Goal: Task Accomplishment & Management: Use online tool/utility

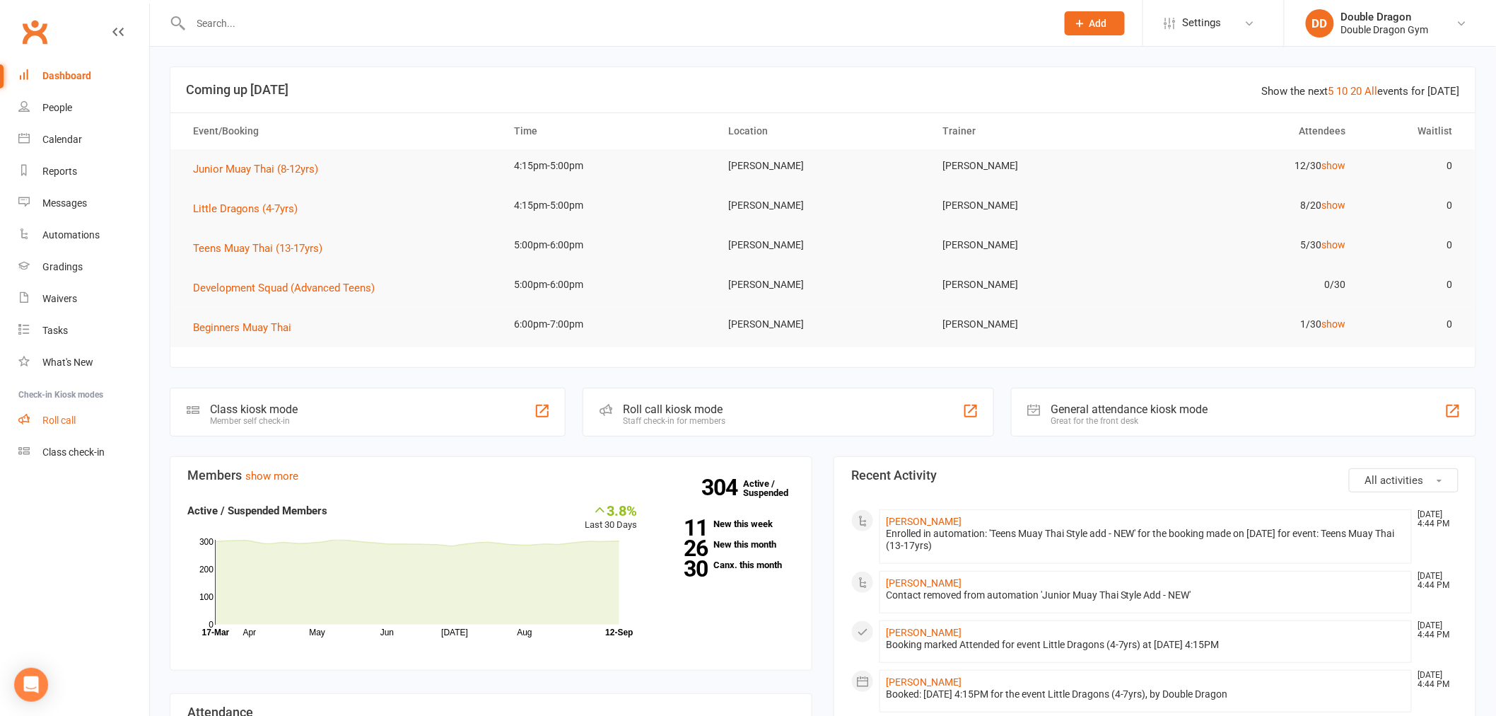
click at [93, 428] on link "Roll call" at bounding box center [83, 420] width 131 height 32
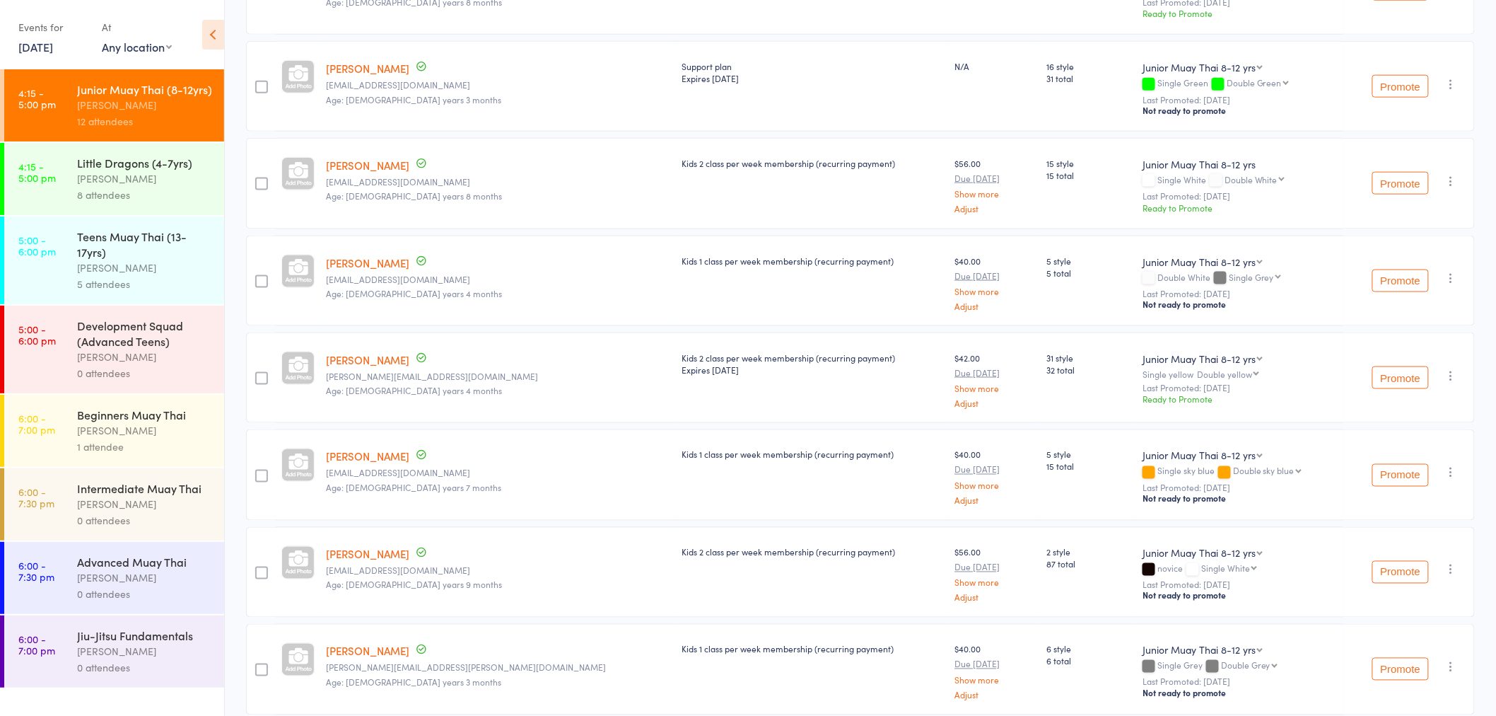
scroll to position [707, 0]
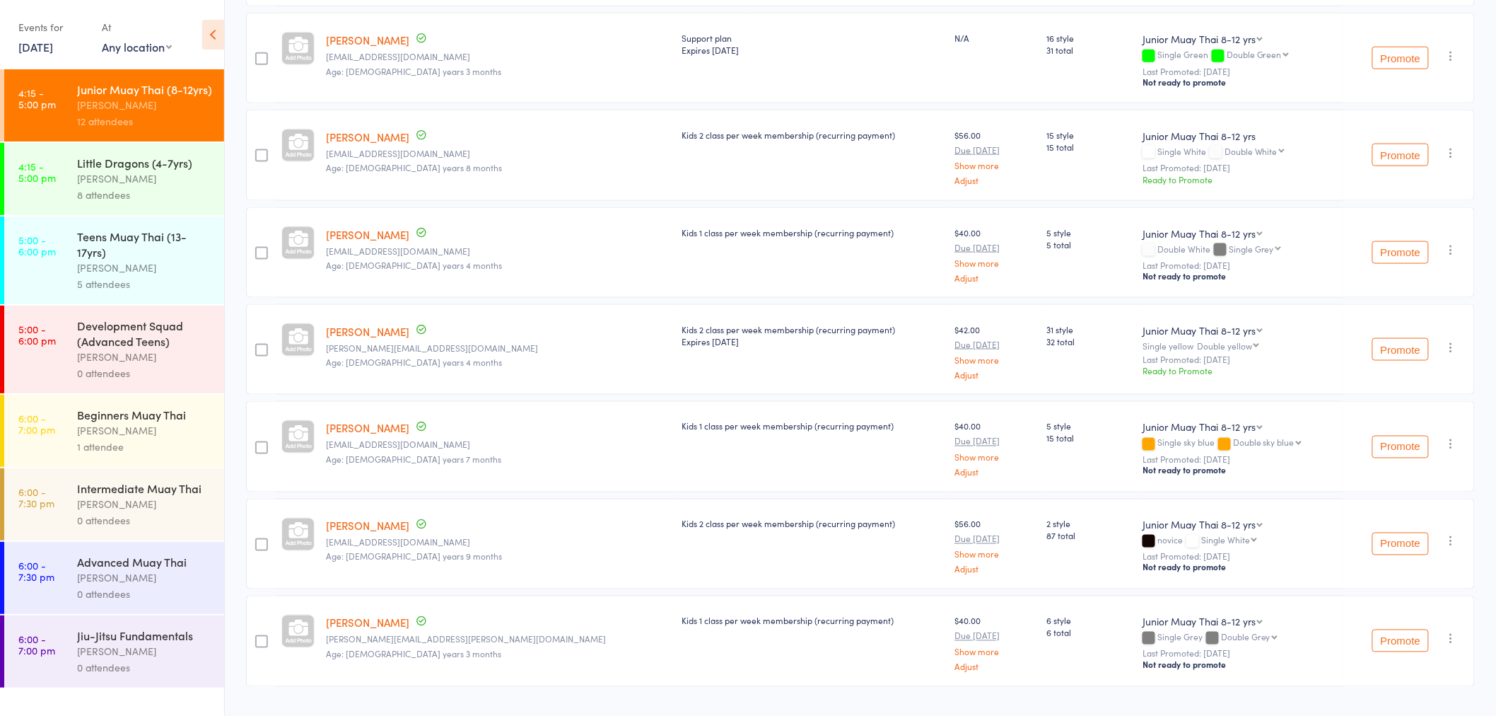
click at [127, 233] on div "Teens Muay Thai (13-17yrs)" at bounding box center [144, 243] width 135 height 31
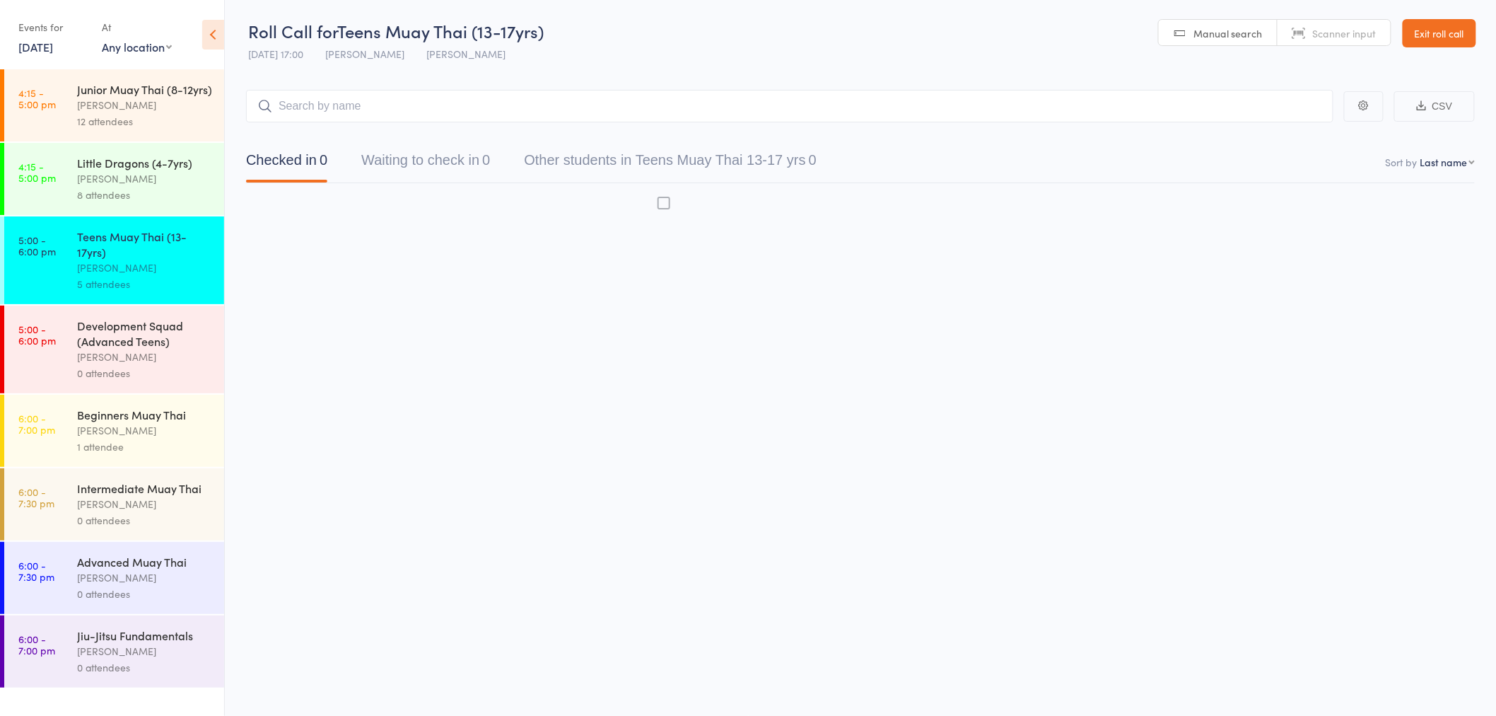
scroll to position [1, 0]
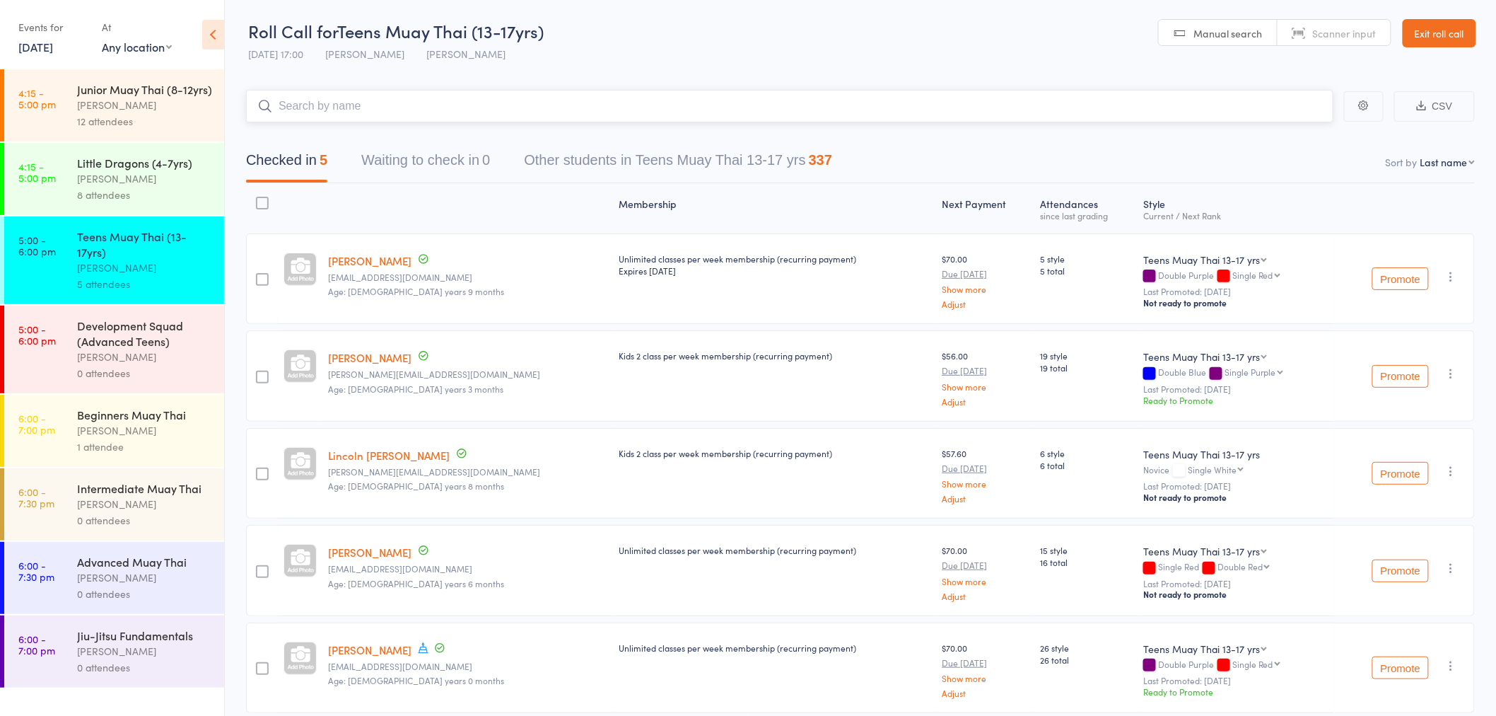
drag, startPoint x: 782, startPoint y: 116, endPoint x: 790, endPoint y: 112, distance: 8.9
click at [790, 112] on input "search" at bounding box center [789, 106] width 1087 height 33
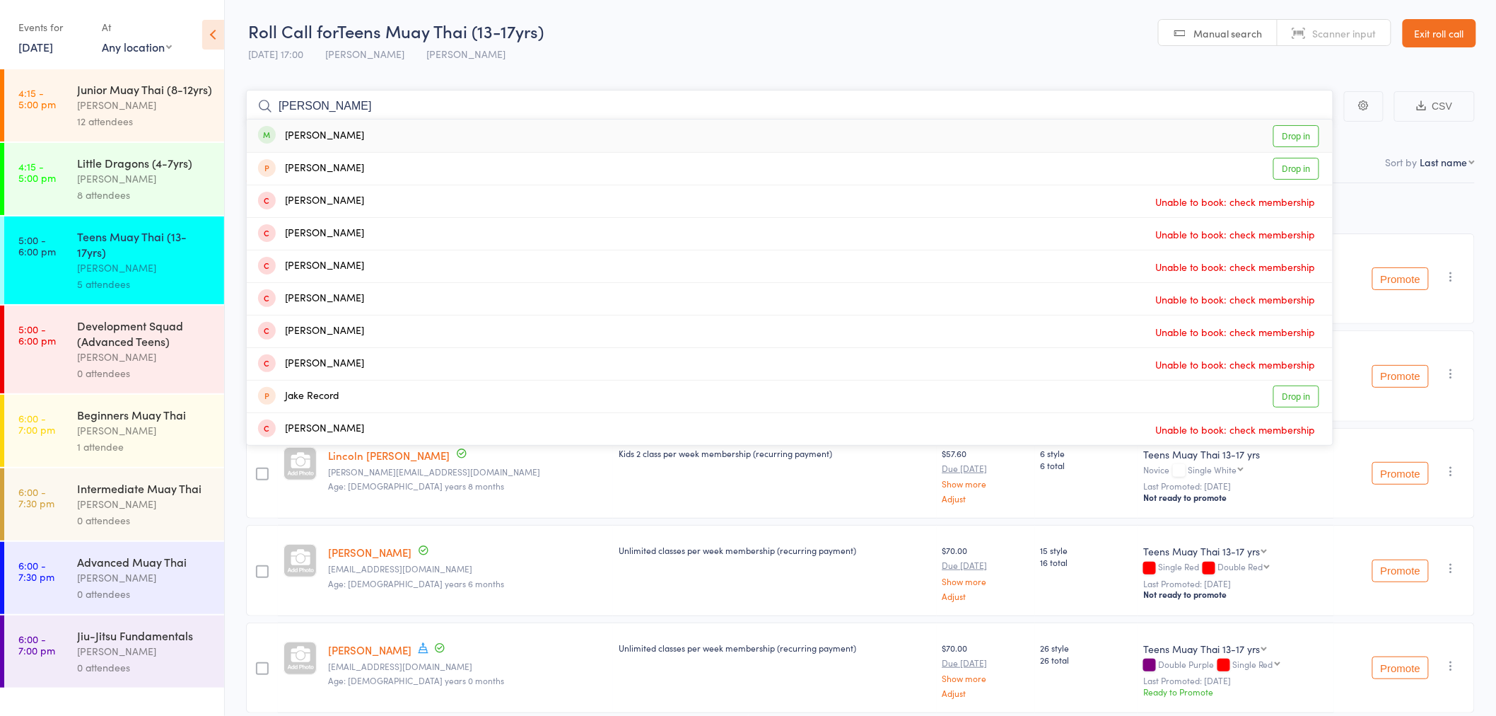
type input "jakub"
click at [1299, 130] on link "Drop in" at bounding box center [1296, 136] width 46 height 22
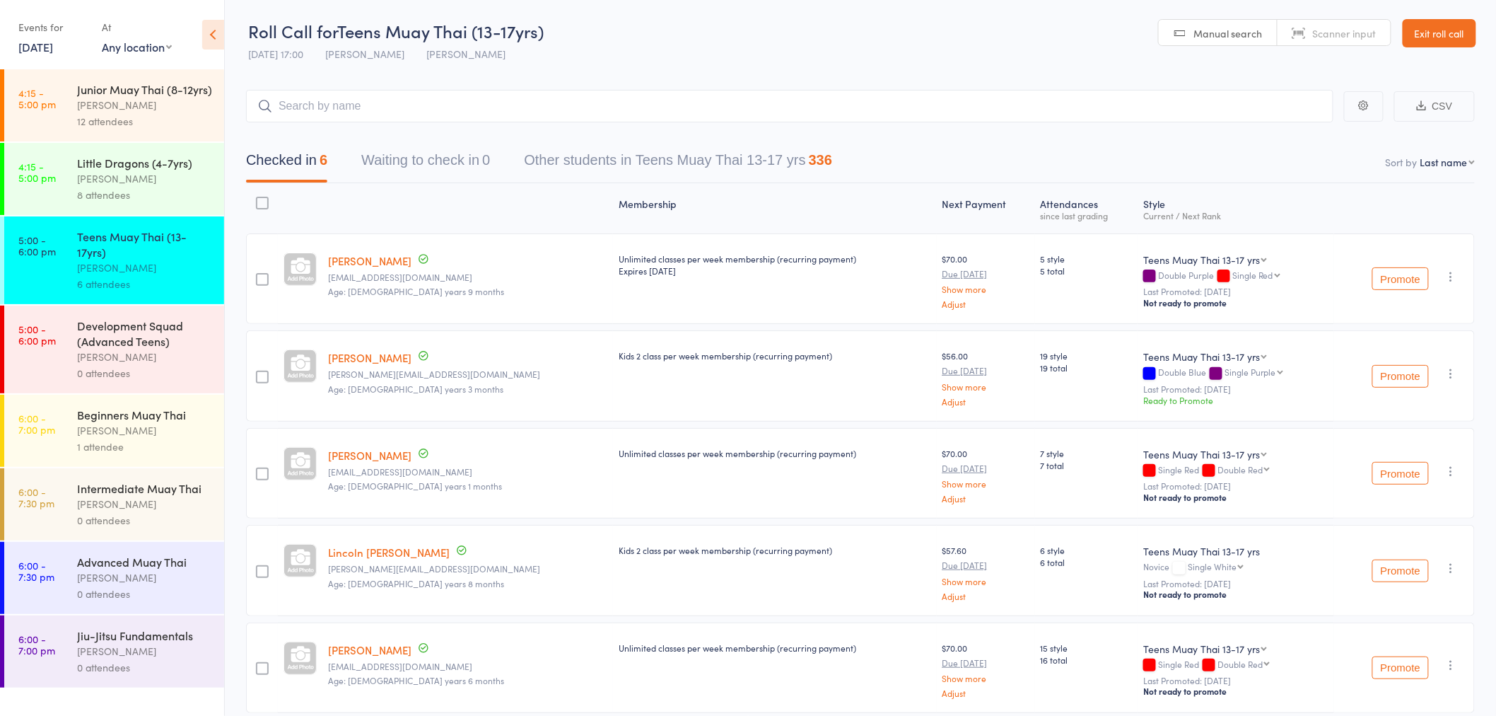
click at [151, 71] on div "Junior Muay Thai (8-12yrs) rowan sangster 12 attendees" at bounding box center [150, 105] width 147 height 72
